Goal: Transaction & Acquisition: Purchase product/service

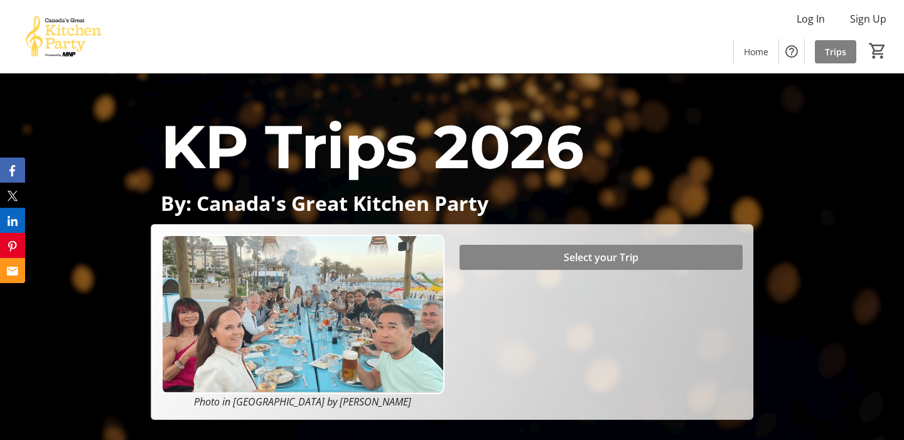
click at [619, 257] on span "Select your Trip" at bounding box center [601, 257] width 75 height 15
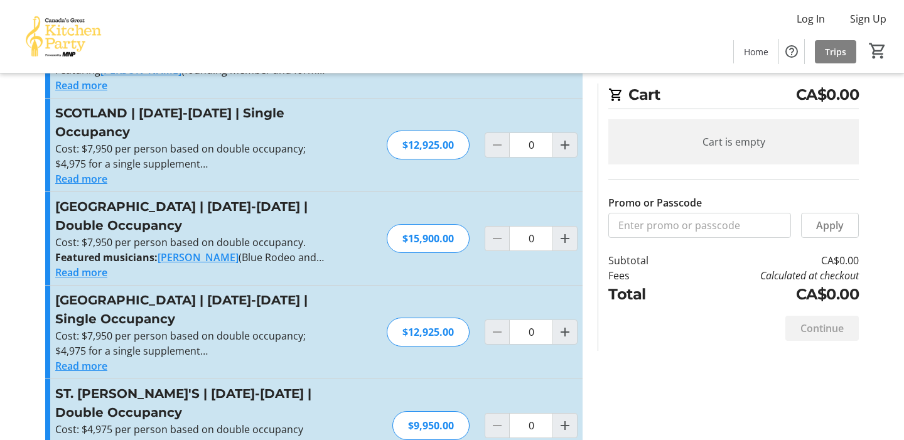
scroll to position [473, 0]
click at [420, 225] on div "$15,900.00" at bounding box center [428, 239] width 83 height 29
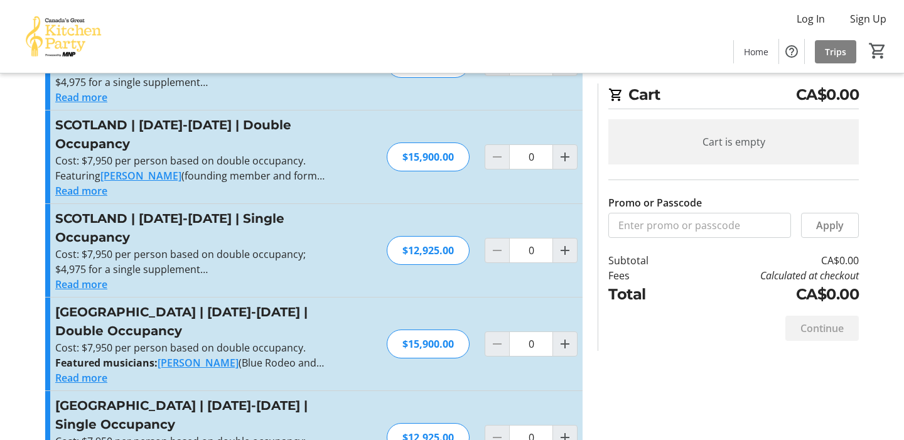
scroll to position [368, 0]
click at [146, 302] on h3 "[GEOGRAPHIC_DATA] | [DATE]-[DATE] | Double Occupancy" at bounding box center [192, 321] width 274 height 38
click at [72, 302] on h3 "[GEOGRAPHIC_DATA] | [DATE]-[DATE] | Double Occupancy" at bounding box center [192, 321] width 274 height 38
click at [567, 336] on mat-icon "Increment by one" at bounding box center [564, 343] width 15 height 15
type input "1"
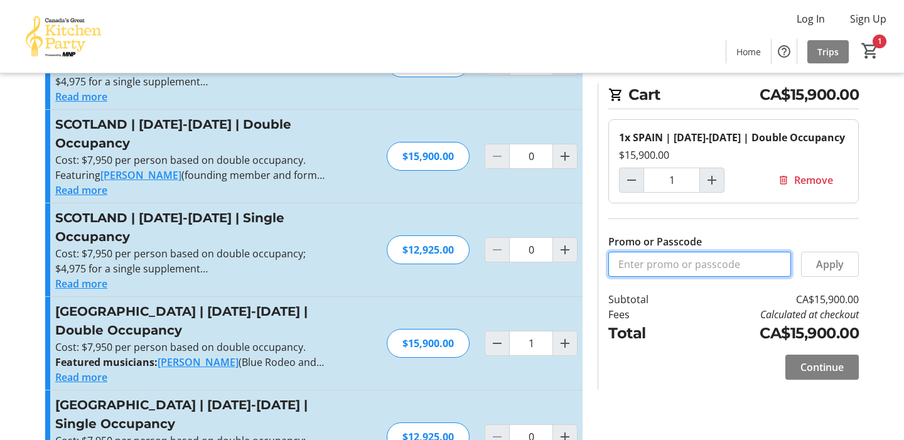
click at [625, 277] on input "Promo or Passcode" at bounding box center [699, 264] width 183 height 25
type input "BALANCE2026"
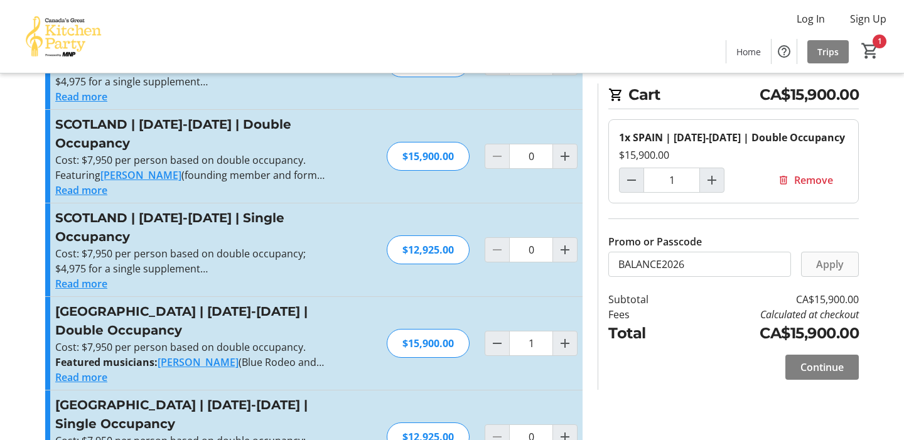
click at [843, 277] on span at bounding box center [829, 264] width 56 height 30
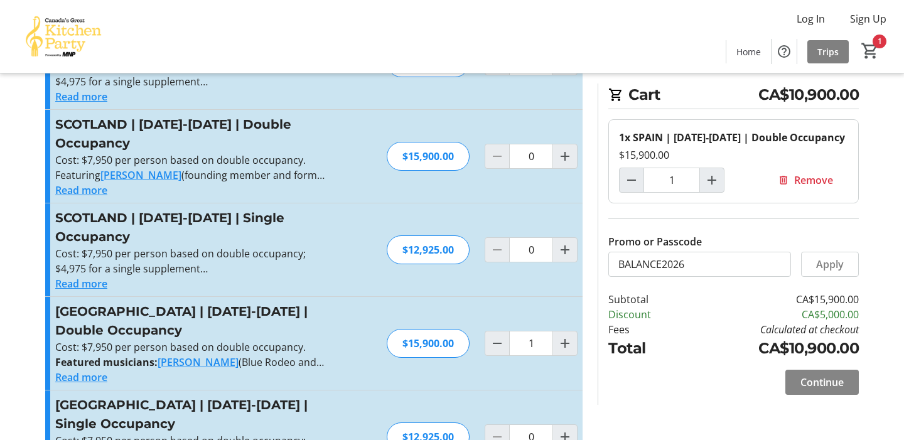
click at [828, 390] on span "Continue" at bounding box center [821, 382] width 43 height 15
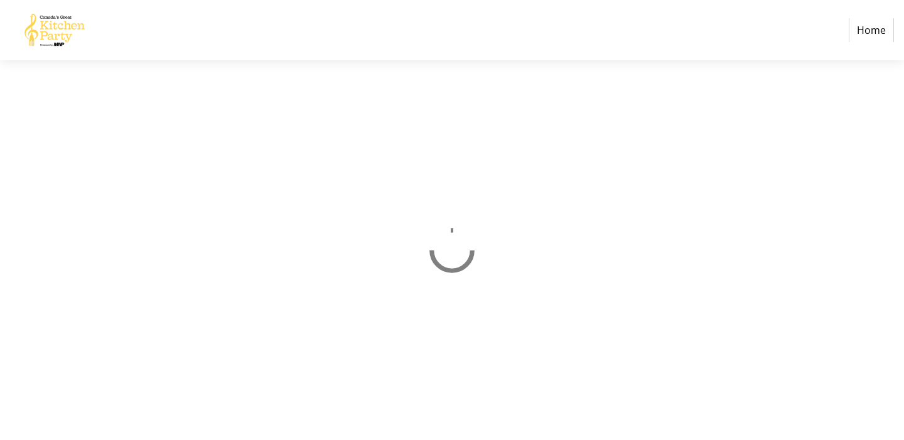
select select "CA"
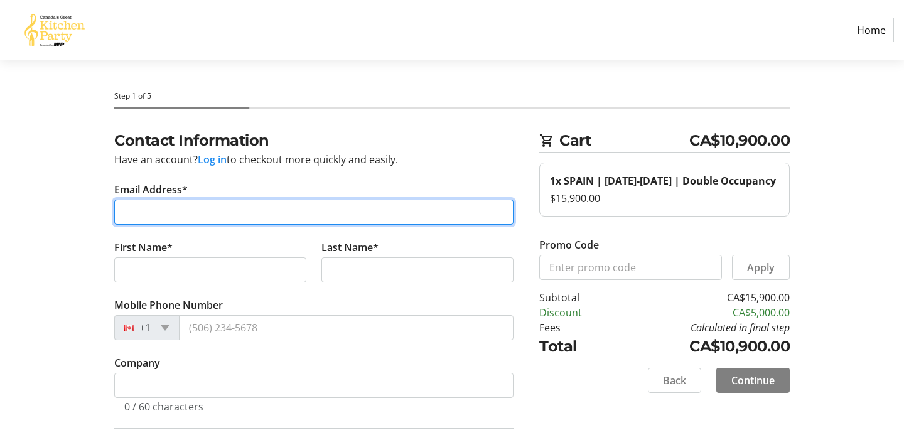
click at [151, 209] on input "Email Address*" at bounding box center [313, 212] width 399 height 25
type input "[EMAIL_ADDRESS][DOMAIN_NAME]"
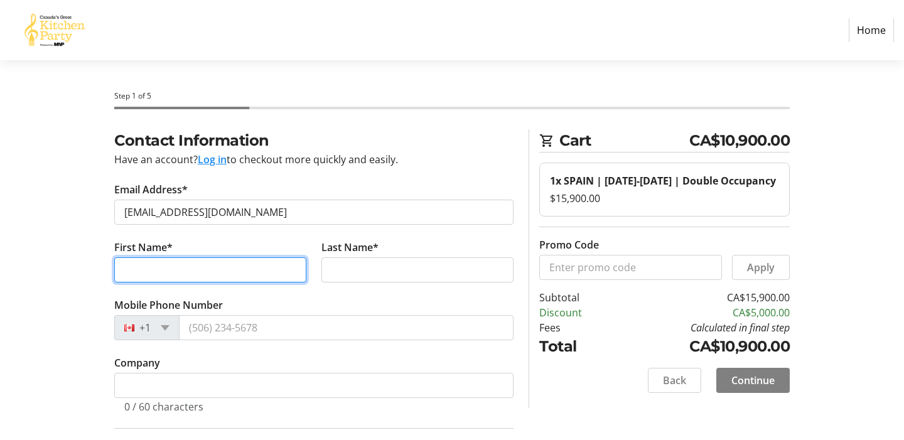
type input "[PERSON_NAME]"
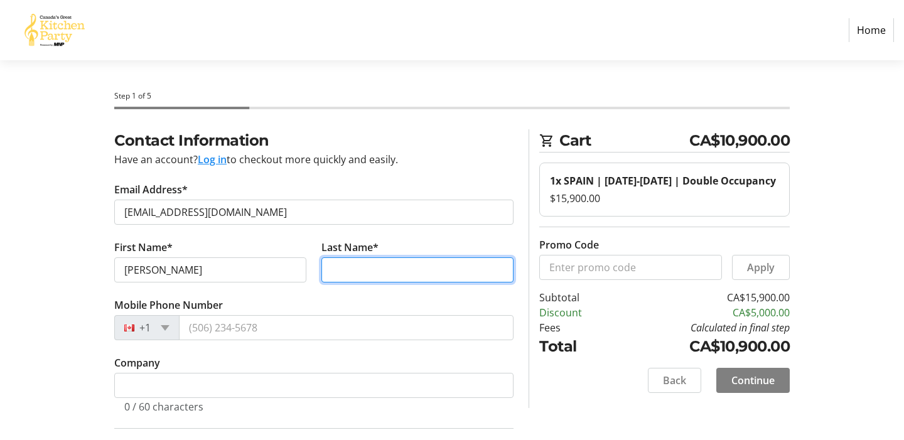
type input "[PERSON_NAME]"
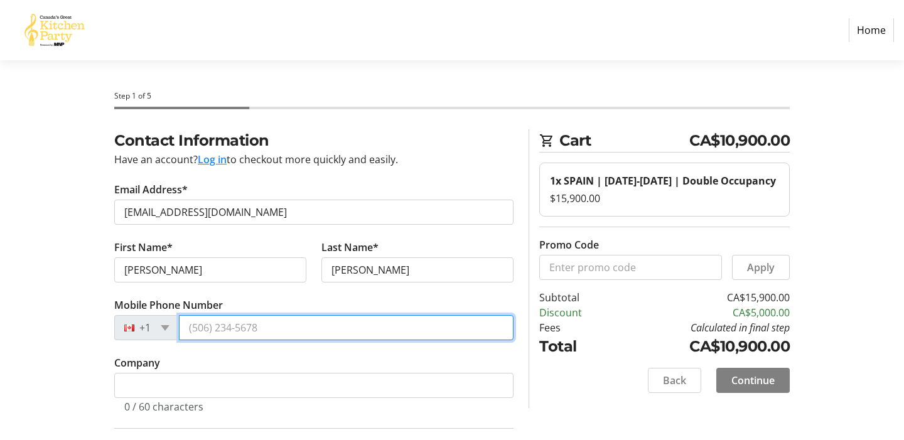
type input "[PHONE_NUMBER]"
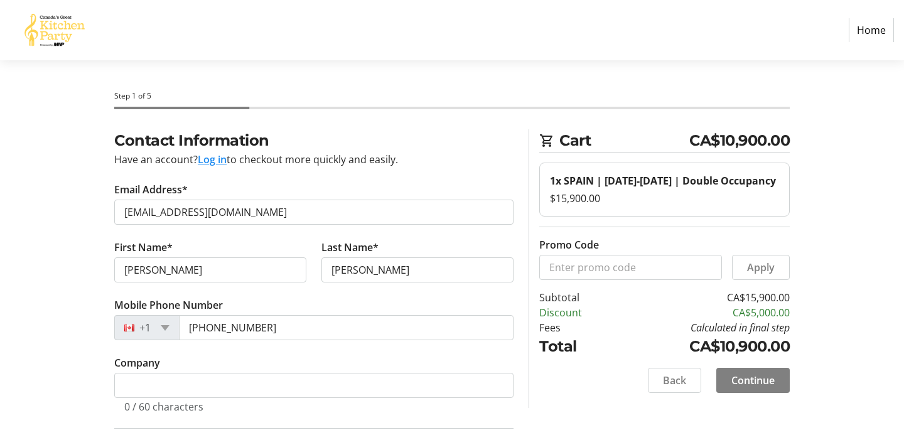
type input "289"
type input "Oakville"
select select "ON"
type input "L6J3W8"
click at [176, 272] on input "[PERSON_NAME]" at bounding box center [210, 269] width 192 height 25
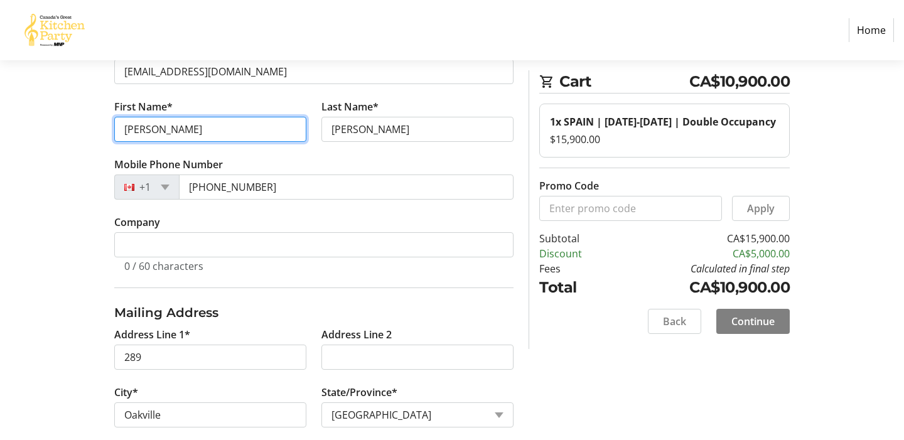
scroll to position [162, 0]
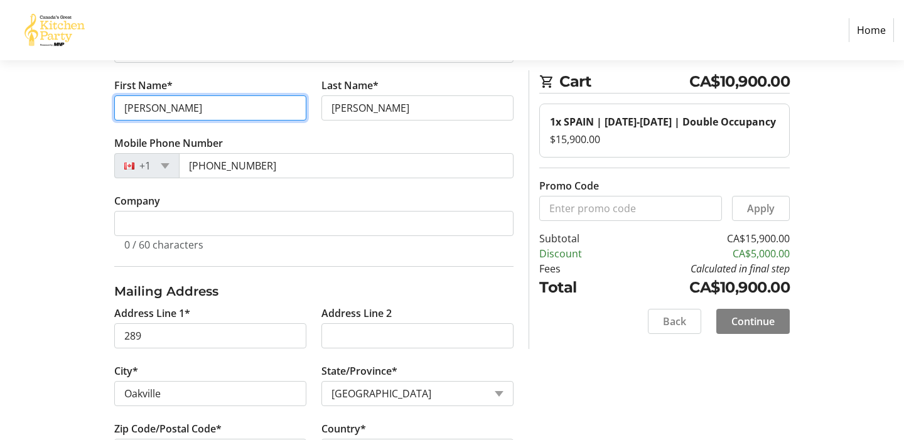
type input "[PERSON_NAME]"
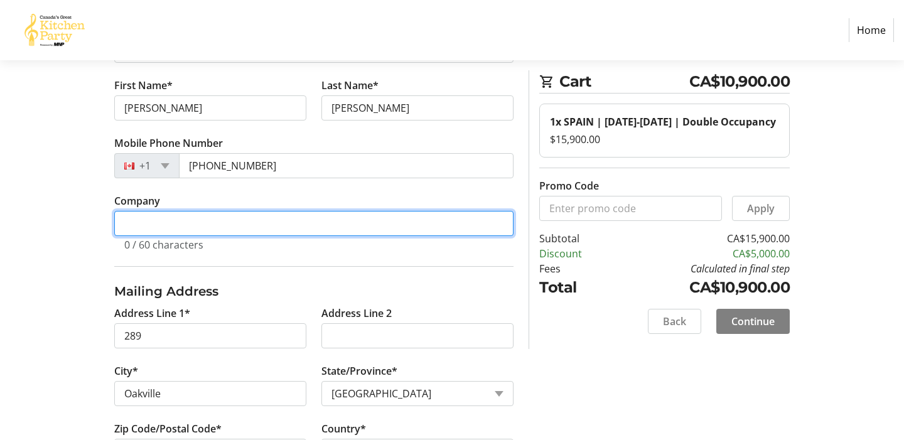
click at [130, 223] on input "Company" at bounding box center [313, 223] width 399 height 25
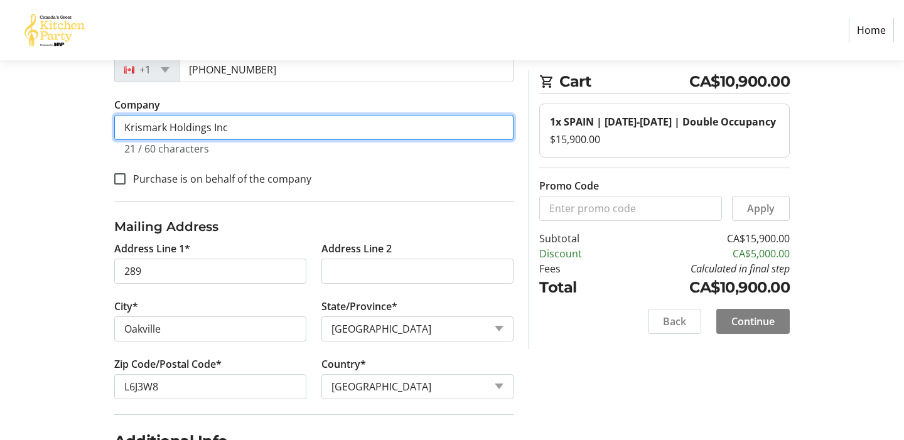
scroll to position [262, 0]
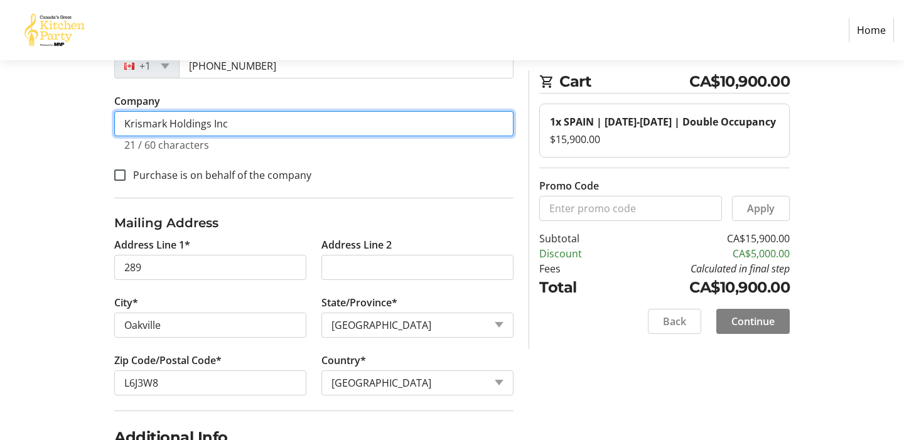
type input "Krismark Holdings Inc"
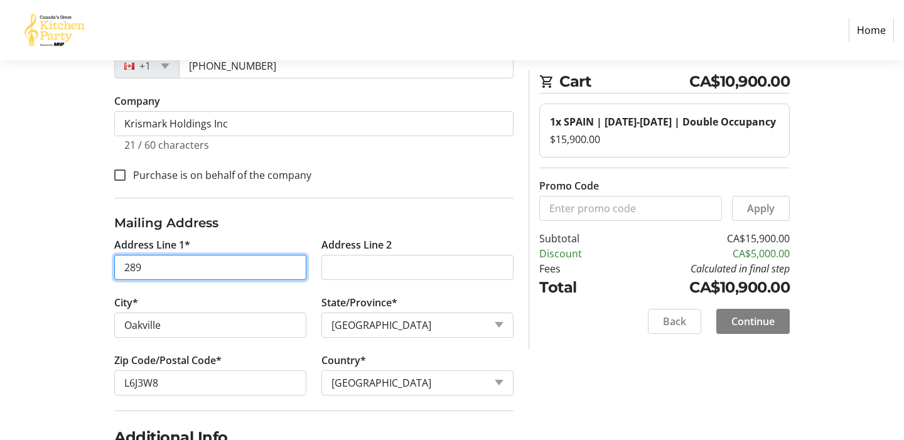
drag, startPoint x: 145, startPoint y: 265, endPoint x: 114, endPoint y: 260, distance: 31.1
click at [114, 262] on tr-form-field "Address Line 1* 289" at bounding box center [210, 266] width 207 height 58
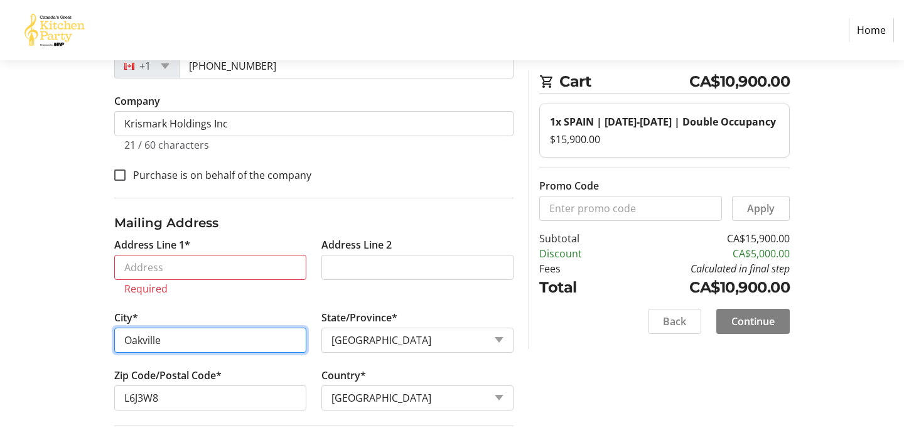
drag, startPoint x: 161, startPoint y: 334, endPoint x: 108, endPoint y: 318, distance: 55.2
click at [108, 318] on tr-form-field "City* [GEOGRAPHIC_DATA]" at bounding box center [210, 339] width 207 height 58
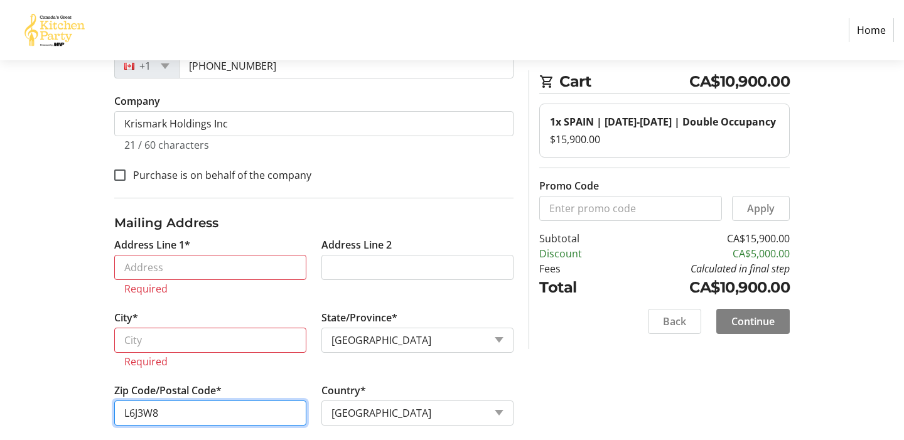
drag, startPoint x: 214, startPoint y: 409, endPoint x: 57, endPoint y: 403, distance: 157.0
click at [57, 403] on div "Contact Information Have an account? Log in to checkout more quickly and easily…" at bounding box center [452, 345] width 828 height 955
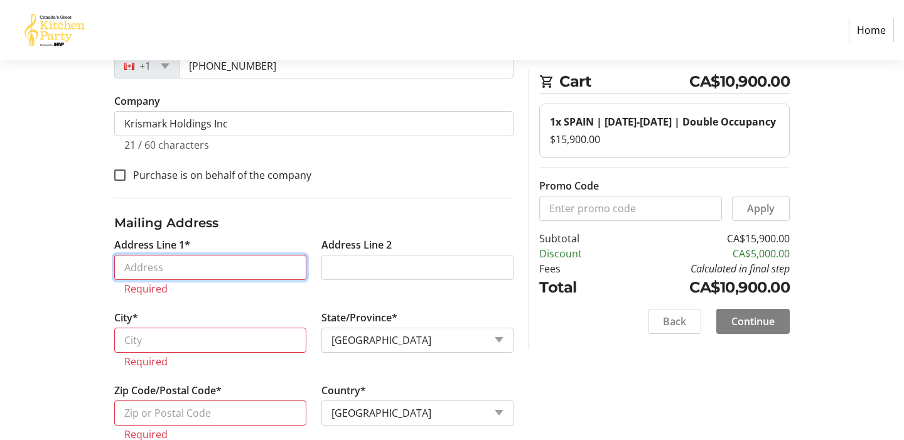
drag, startPoint x: 145, startPoint y: 267, endPoint x: 145, endPoint y: 258, distance: 8.8
click at [145, 266] on input "Address Line 1*" at bounding box center [210, 267] width 192 height 25
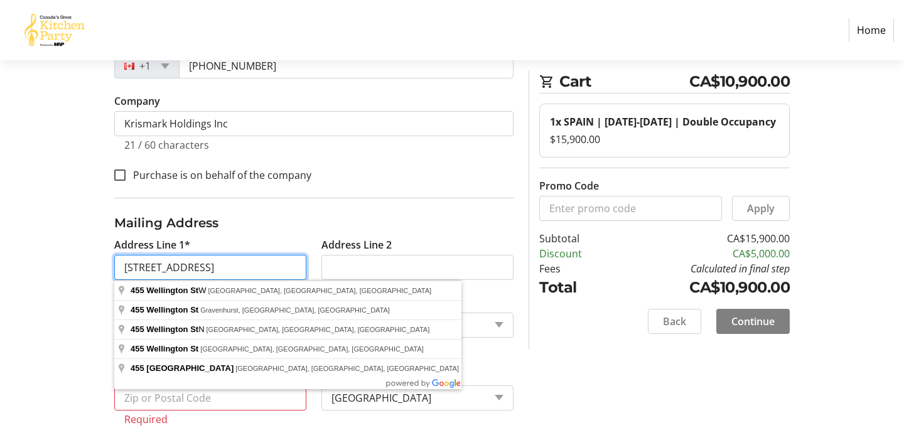
type input "[STREET_ADDRESS]"
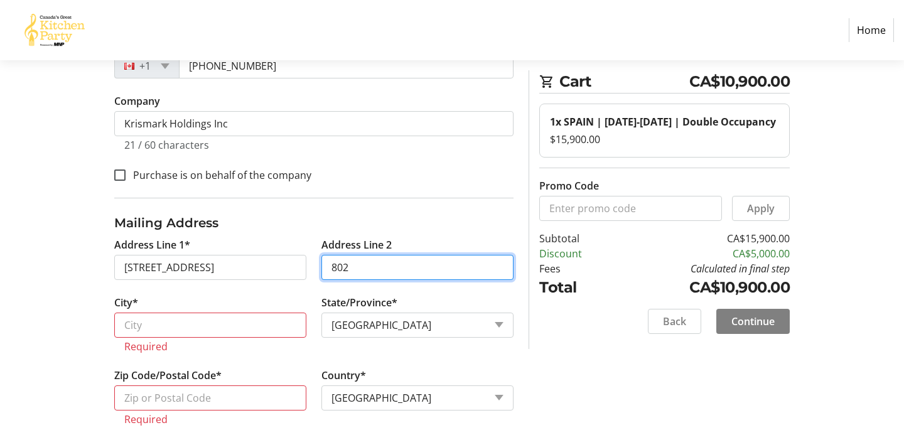
type input "802"
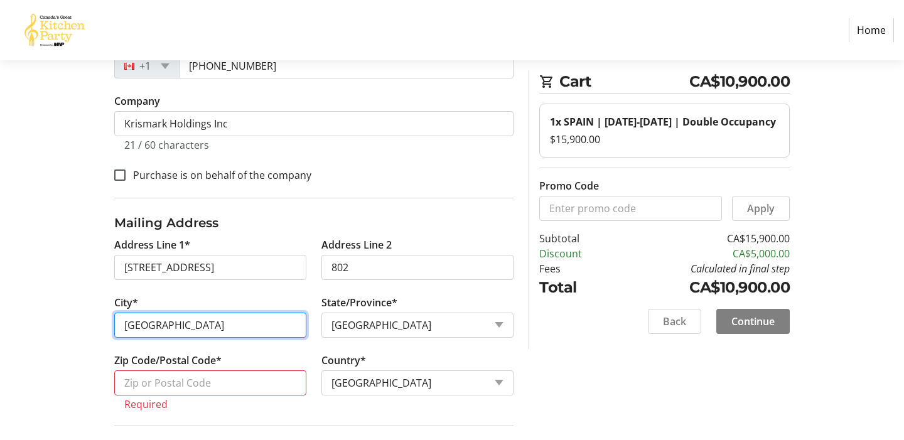
type input "[GEOGRAPHIC_DATA]"
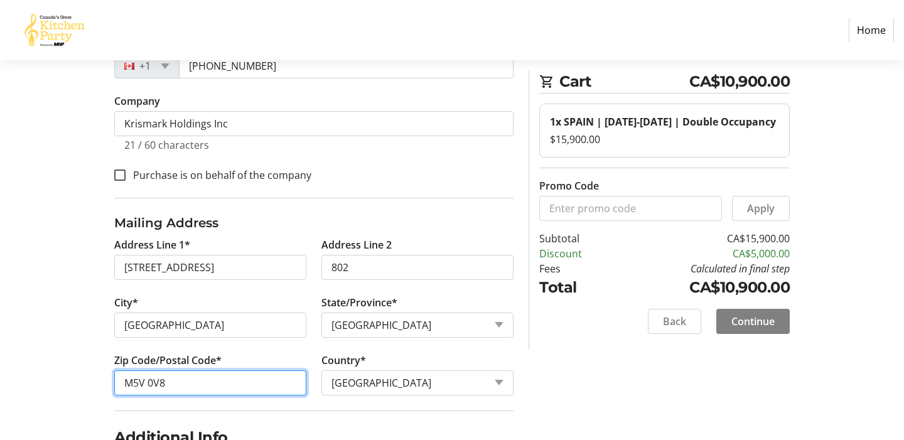
type input "M5V 0V8"
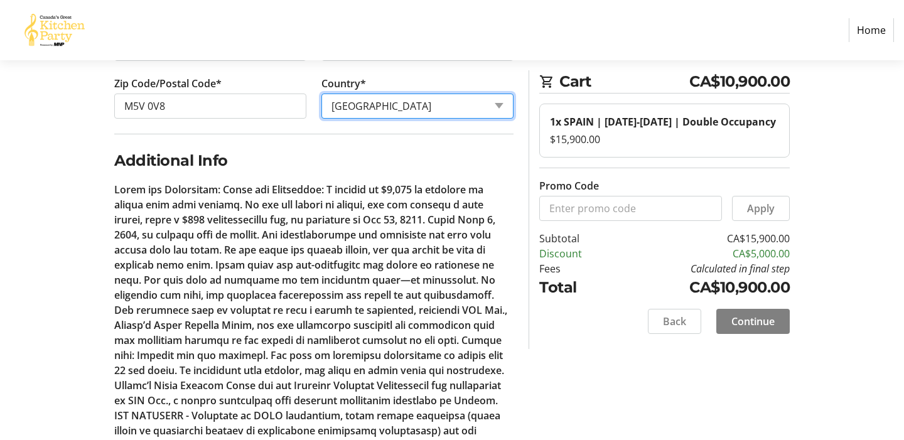
scroll to position [614, 0]
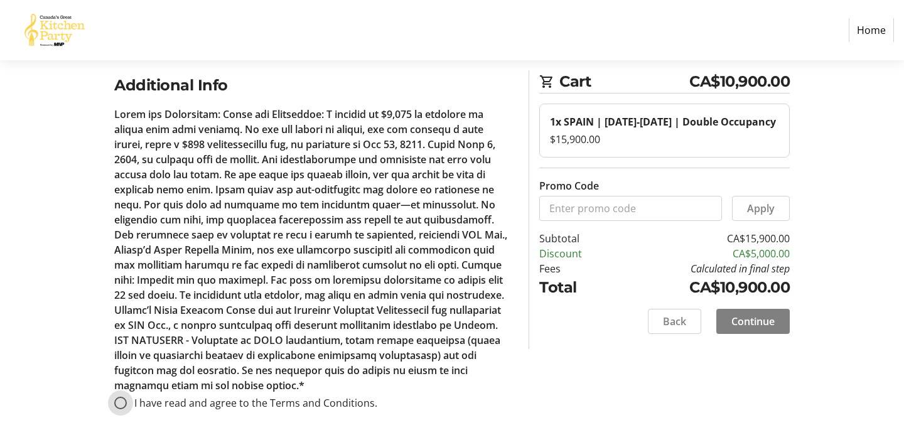
click at [122, 404] on input "I have read and agree to the Terms and Conditions." at bounding box center [120, 403] width 13 height 13
radio input "true"
click at [745, 329] on span "Continue" at bounding box center [752, 321] width 43 height 15
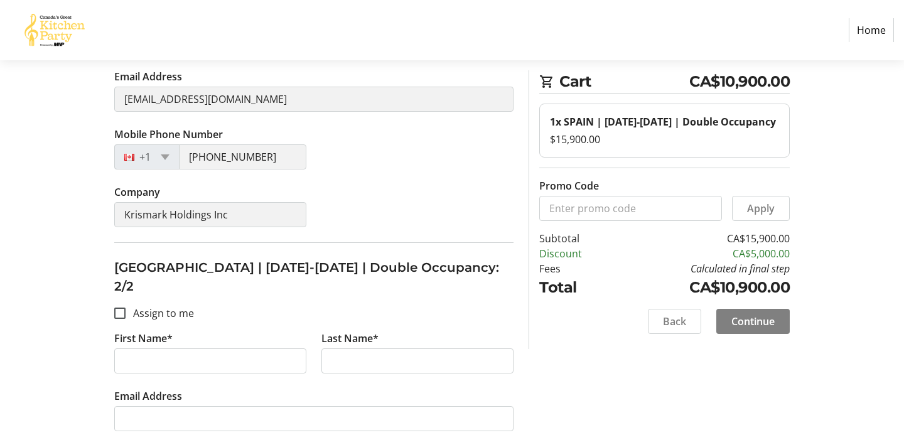
scroll to position [269, 0]
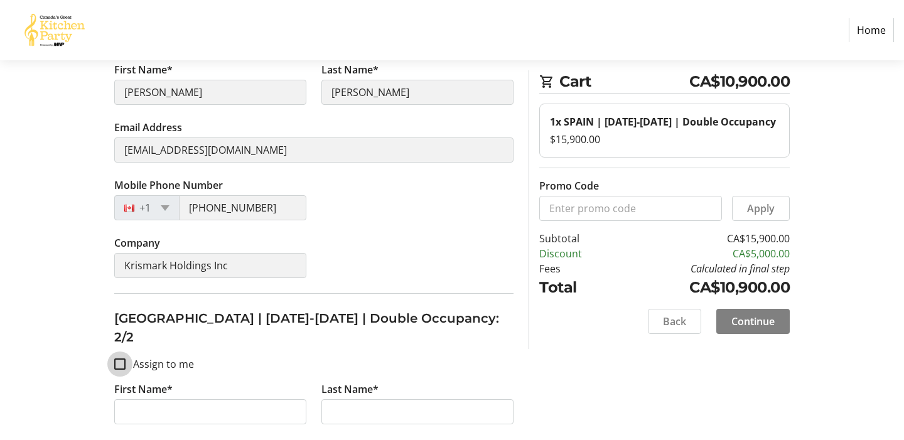
click at [122, 358] on input "Assign to me" at bounding box center [119, 363] width 11 height 11
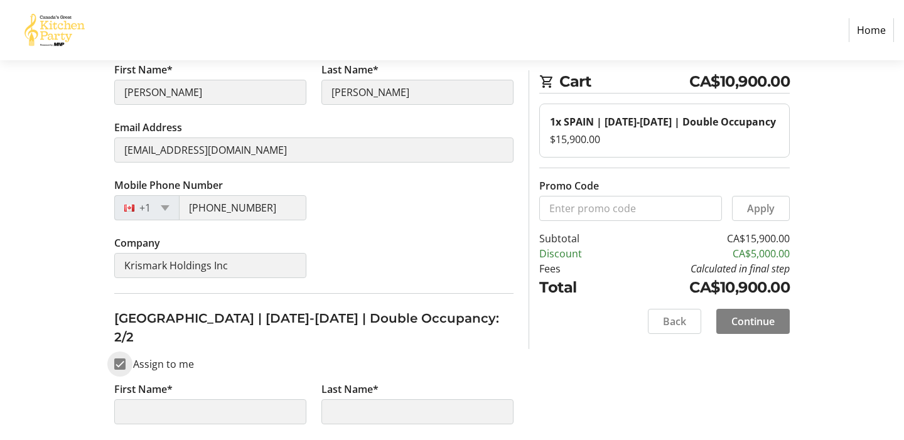
click at [122, 358] on input "Assign to me" at bounding box center [119, 363] width 11 height 11
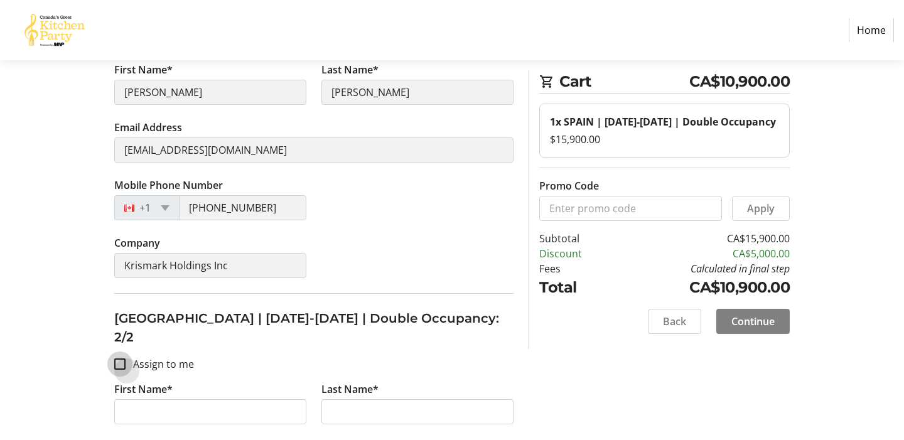
checkbox input "true"
type input "[PERSON_NAME]"
type input "[EMAIL_ADDRESS][DOMAIN_NAME]"
type input "[PHONE_NUMBER]"
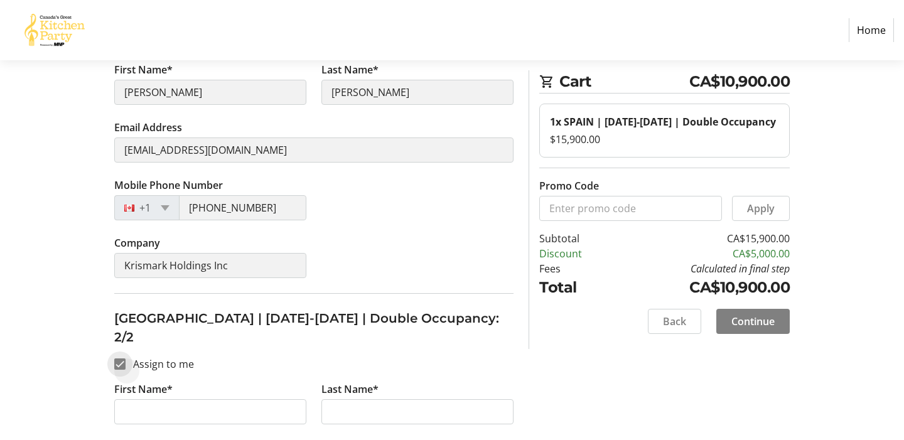
type input "Krismark Holdings Inc"
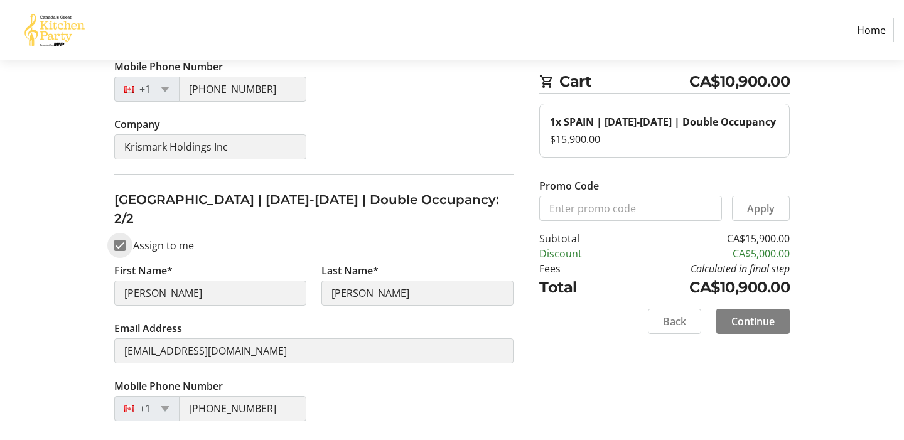
scroll to position [388, 0]
click at [119, 239] on input "Assign to me" at bounding box center [119, 244] width 11 height 11
checkbox input "false"
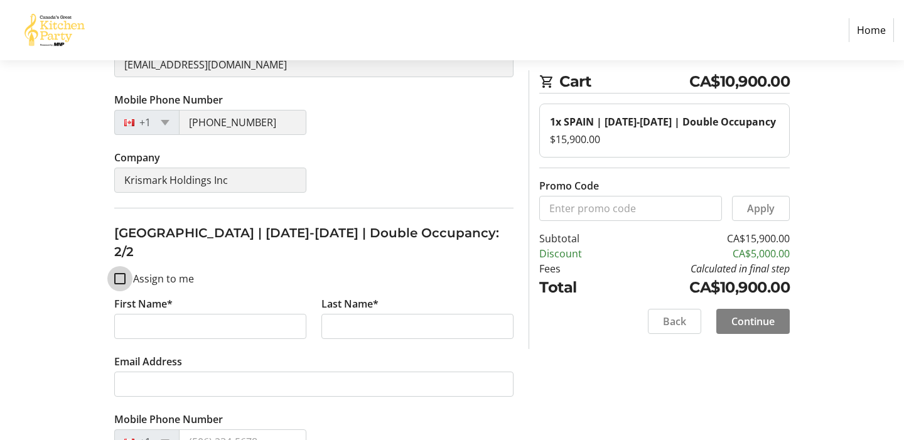
scroll to position [375, 0]
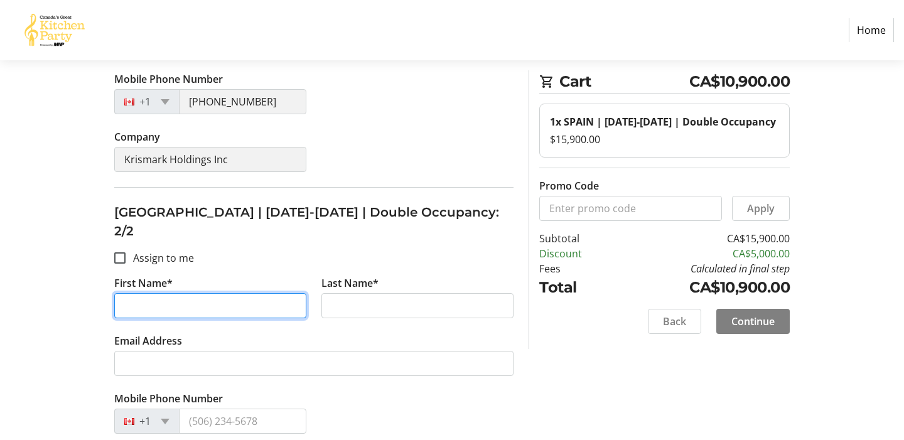
click at [146, 293] on input "First Name*" at bounding box center [210, 305] width 192 height 25
type input "[PERSON_NAME]"
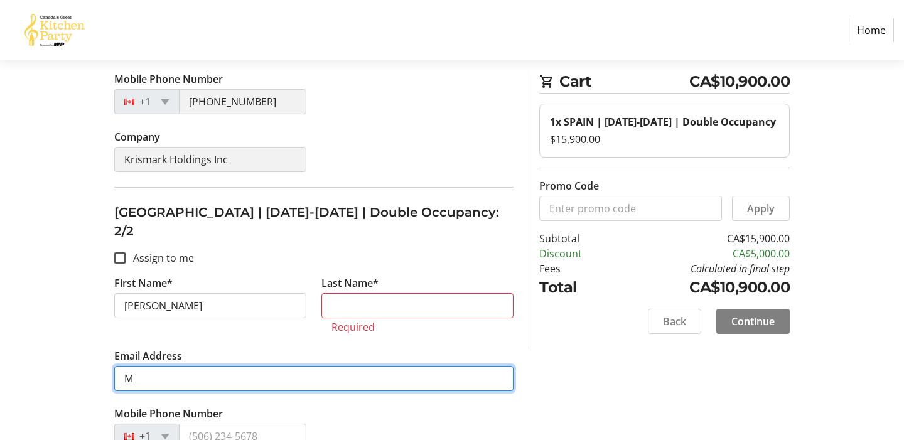
type input "M"
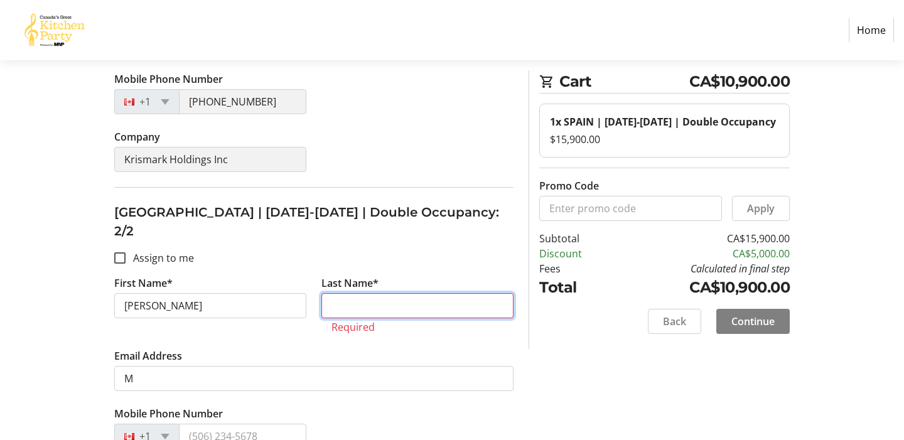
click at [354, 293] on input "Last Name*" at bounding box center [417, 305] width 192 height 25
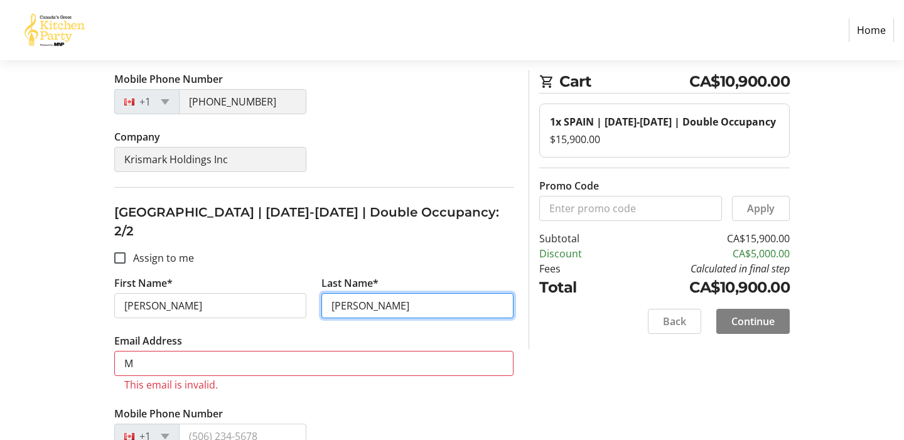
type input "[PERSON_NAME]"
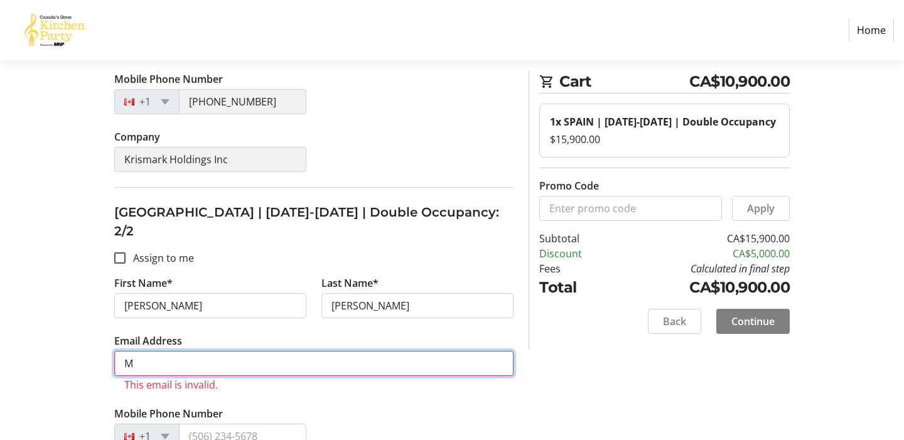
click at [242, 351] on input "M" at bounding box center [313, 363] width 399 height 25
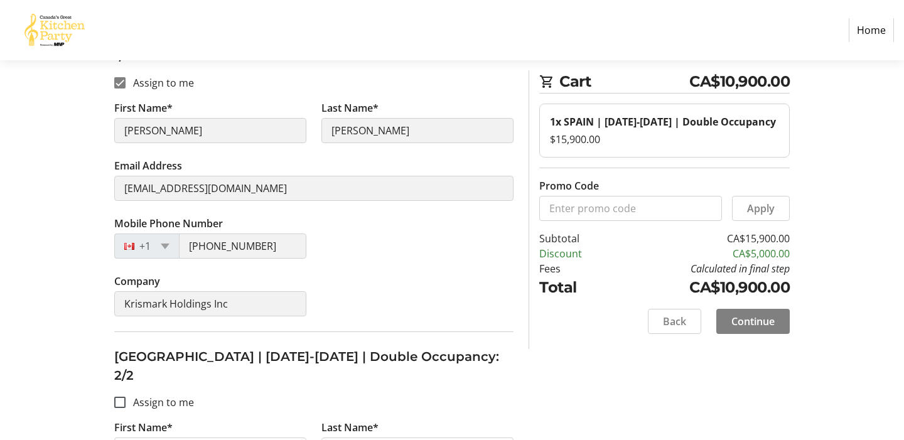
scroll to position [218, 0]
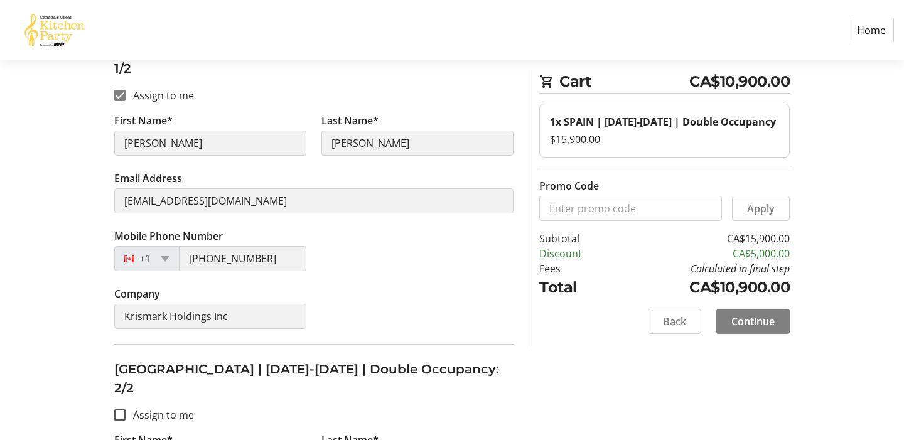
type input "[EMAIL_ADDRESS][DOMAIN_NAME]"
click at [315, 286] on div "Company Krismark Holdings Inc" at bounding box center [314, 315] width 414 height 58
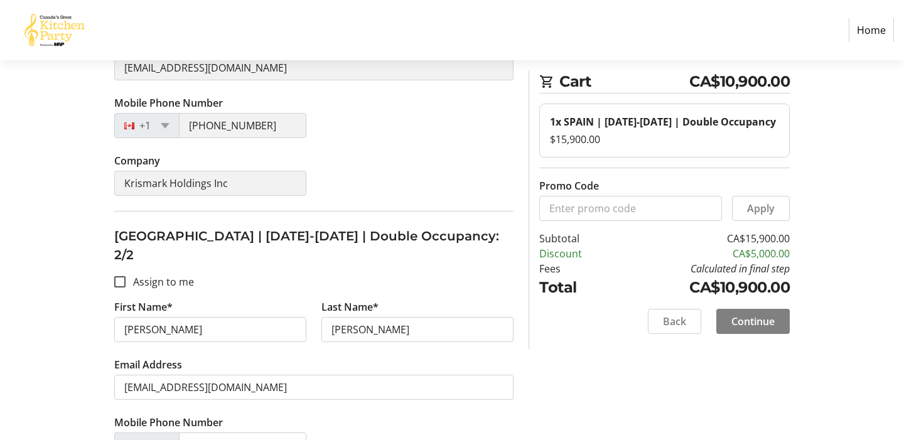
scroll to position [402, 0]
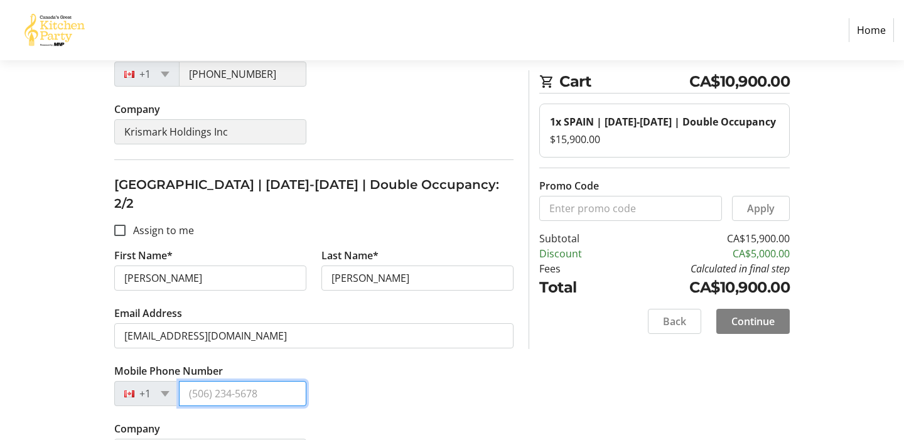
click at [212, 381] on input "Mobile Phone Number" at bounding box center [242, 393] width 127 height 25
type input "9"
type input "[PHONE_NUMBER]"
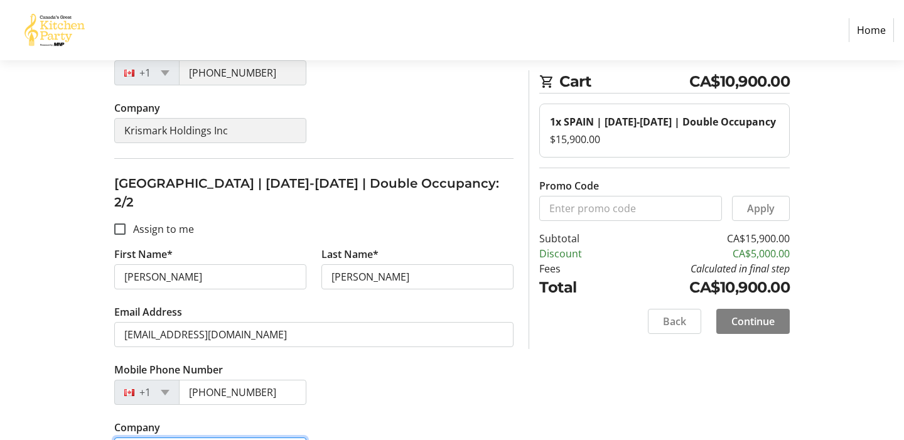
type input "Krismark Holdings Inc"
click at [774, 336] on span at bounding box center [752, 321] width 73 height 30
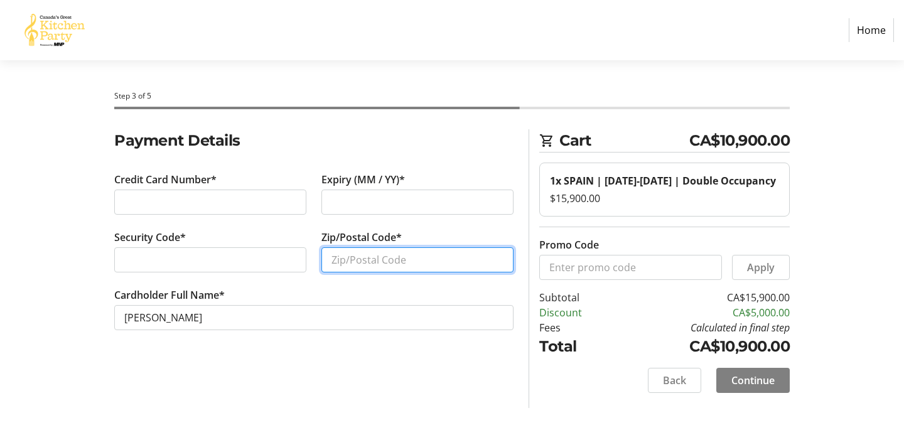
click at [361, 256] on input "Zip/Postal Code*" at bounding box center [417, 259] width 192 height 25
type input "M5V 0V8"
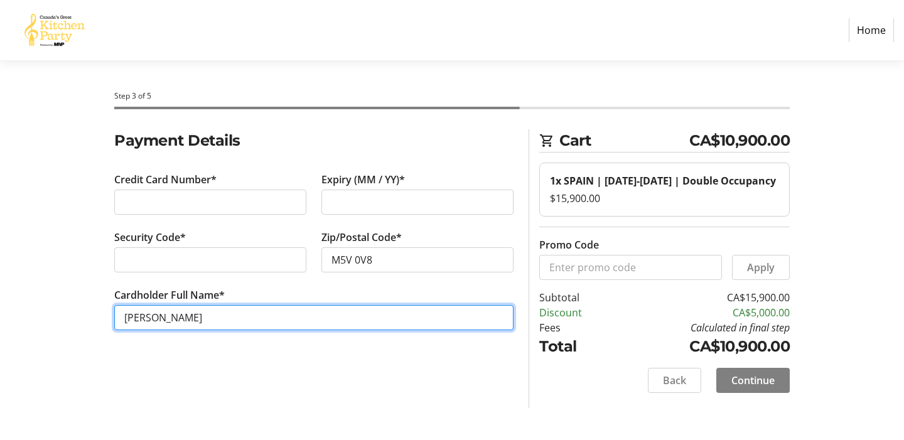
click at [285, 322] on input "[PERSON_NAME]" at bounding box center [313, 317] width 399 height 25
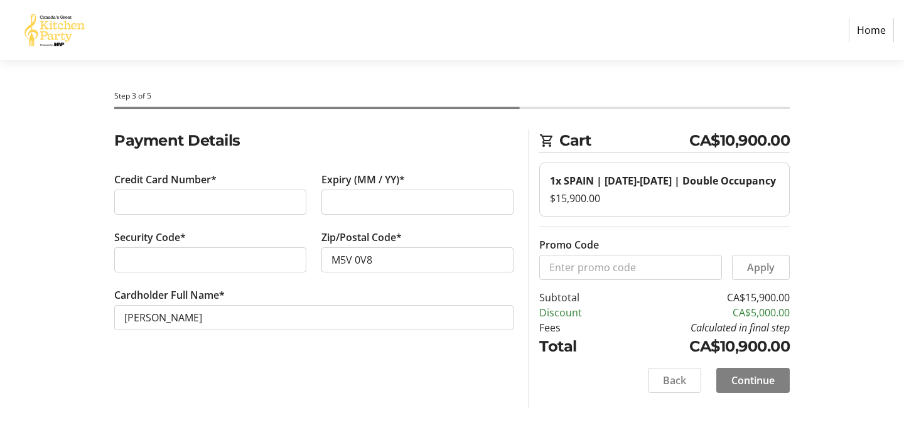
click at [439, 397] on div "Payment Details Credit Card Number* Expiry (MM / YY)* Security Code* Zip/Postal…" at bounding box center [314, 268] width 414 height 279
click at [760, 388] on span "Continue" at bounding box center [752, 380] width 43 height 15
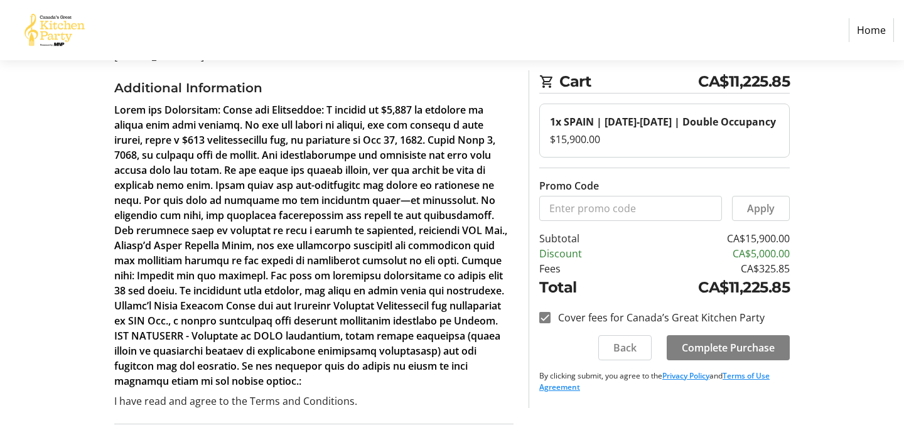
scroll to position [186, 0]
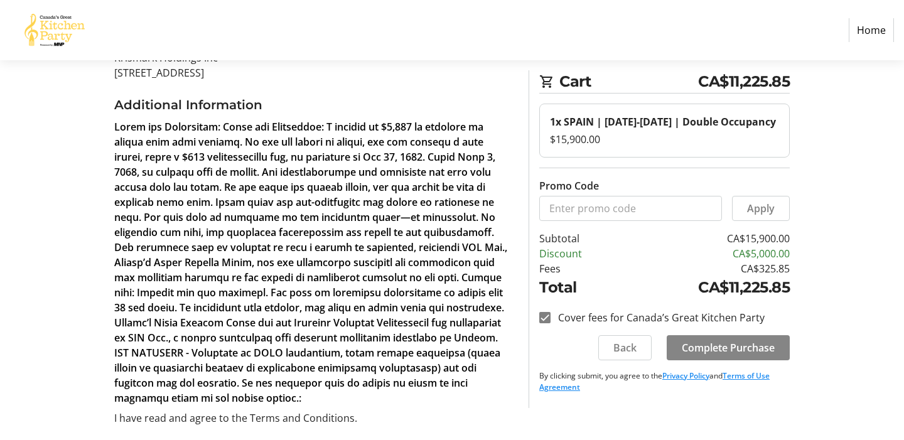
click at [739, 355] on span "Complete Purchase" at bounding box center [728, 347] width 93 height 15
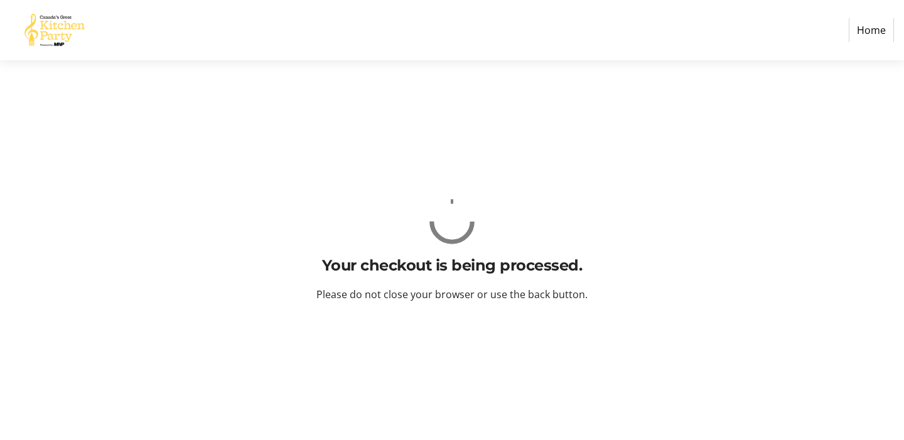
scroll to position [0, 0]
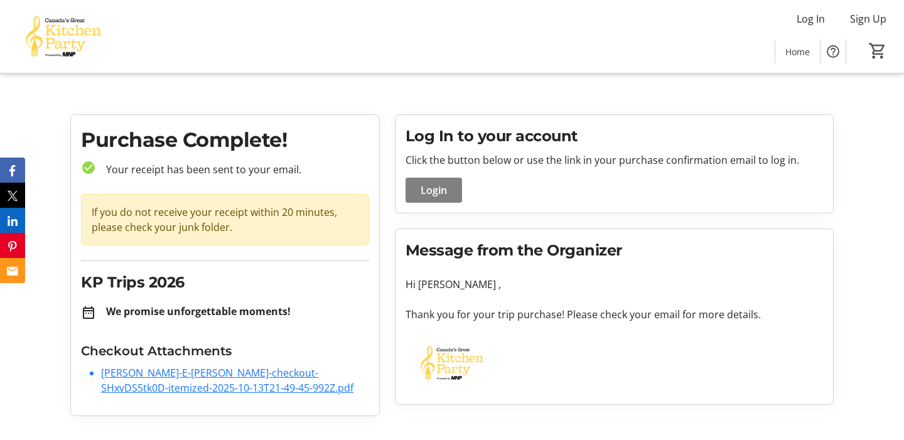
click at [216, 375] on link "[PERSON_NAME]-E-[PERSON_NAME]-checkout-SHxvDS5tk0D-itemized-2025-10-13T21-49-45…" at bounding box center [227, 380] width 252 height 29
click at [331, 372] on link "[PERSON_NAME]-E-[PERSON_NAME]-checkout-SHxvDS5tk0D-itemized-2025-10-13T21-49-45…" at bounding box center [227, 380] width 252 height 29
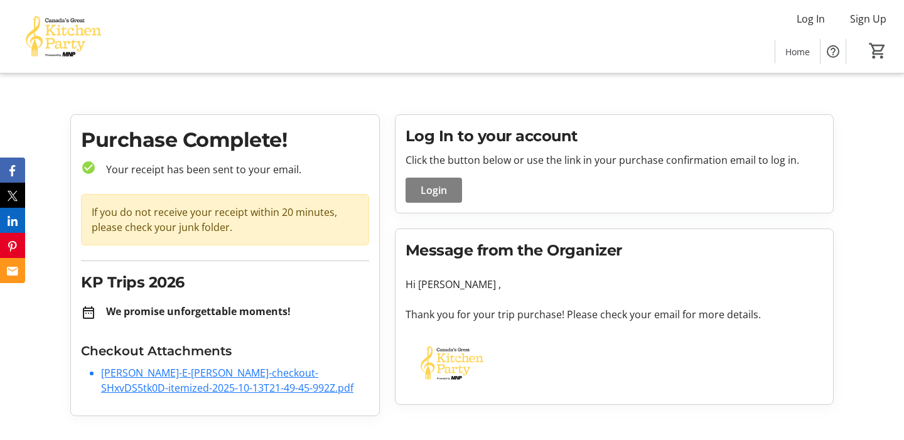
click at [257, 373] on link "[PERSON_NAME]-E-[PERSON_NAME]-checkout-SHxvDS5tk0D-itemized-2025-10-13T21-49-45…" at bounding box center [227, 380] width 252 height 29
click at [257, 374] on link "[PERSON_NAME]-E-[PERSON_NAME]-checkout-SHxvDS5tk0D-itemized-2025-10-13T21-49-45…" at bounding box center [227, 380] width 252 height 29
